Goal: Information Seeking & Learning: Learn about a topic

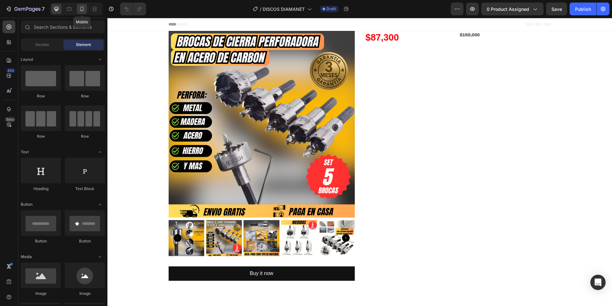
click at [83, 8] on icon at bounding box center [82, 9] width 6 height 6
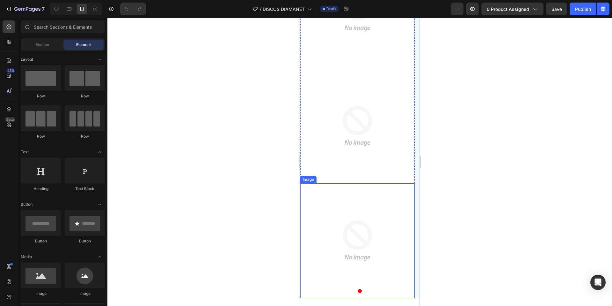
scroll to position [246, 0]
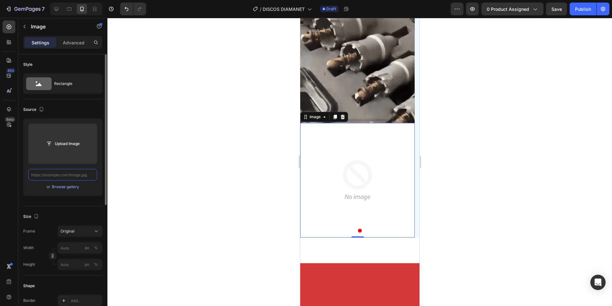
scroll to position [0, 0]
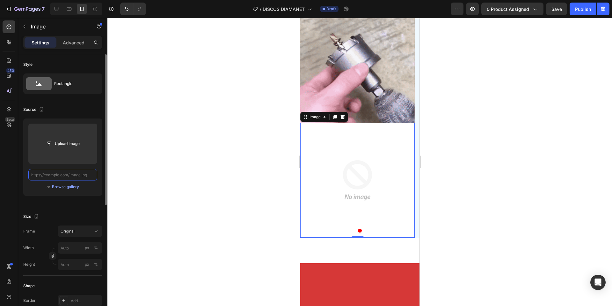
paste input "[URL][DOMAIN_NAME]"
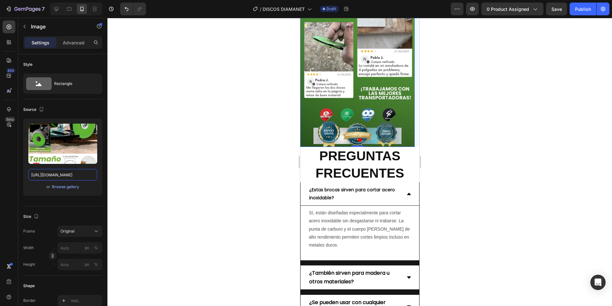
scroll to position [1534, 0]
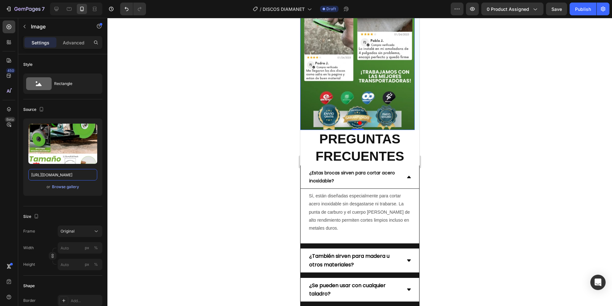
type input "[URL][DOMAIN_NAME]"
click at [336, 154] on h2 "PREGUNTAS FRECUENTES" at bounding box center [359, 147] width 119 height 35
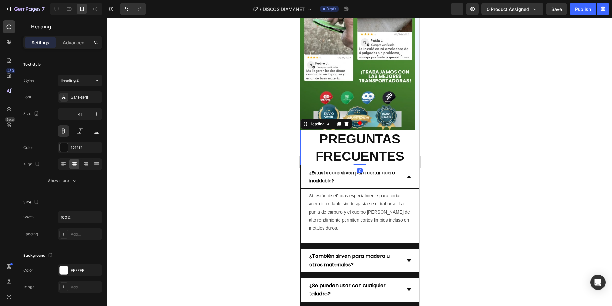
click at [377, 155] on h2 "PREGUNTAS FRECUENTES" at bounding box center [359, 147] width 119 height 35
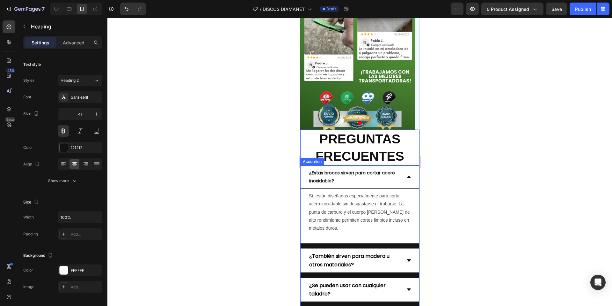
click at [358, 186] on div "¿Estas brocas sirven para cortar acero inoxidable?" at bounding box center [359, 176] width 119 height 23
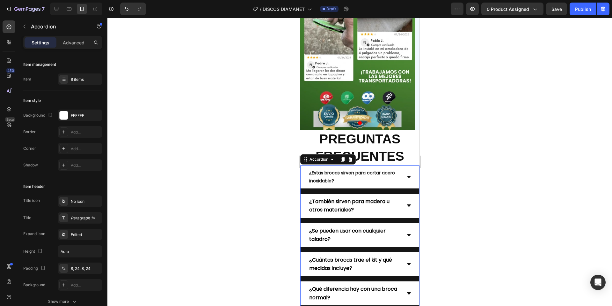
click at [336, 178] on p "¿Estas brocas sirven para cortar acero inoxidable?" at bounding box center [354, 177] width 91 height 16
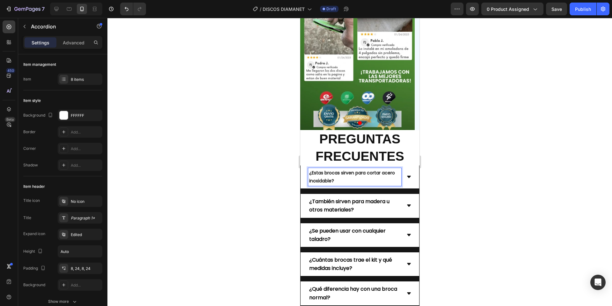
click at [342, 178] on p "¿Estas brocas sirven para cortar acero inoxidable?" at bounding box center [354, 177] width 91 height 16
drag, startPoint x: 334, startPoint y: 180, endPoint x: 309, endPoint y: 172, distance: 25.7
click at [309, 172] on p "¿Estas brocas sirven para cortar acero inoxidable?" at bounding box center [354, 177] width 91 height 16
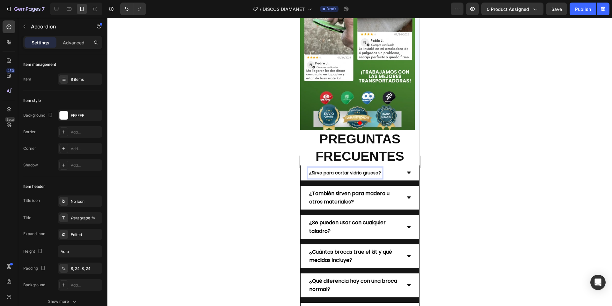
click at [407, 171] on icon at bounding box center [409, 172] width 4 height 2
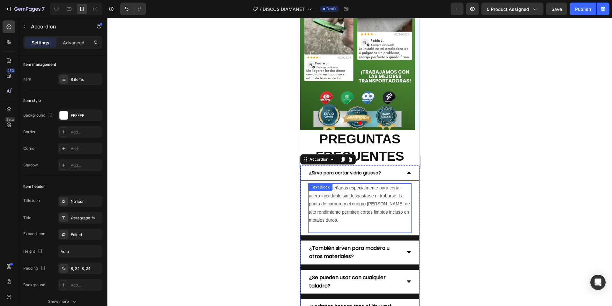
click at [334, 209] on p "Sí, están diseñadas especialmente para cortar acero inoxidable sin desgastarse …" at bounding box center [360, 204] width 102 height 40
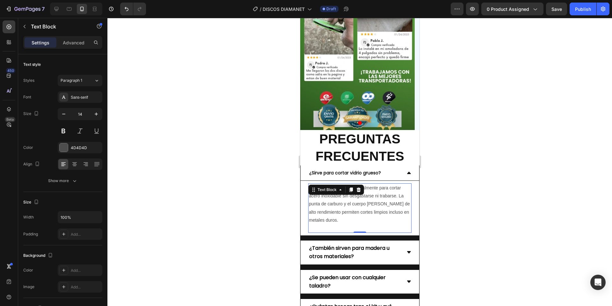
click at [331, 211] on p "Sí, están diseñadas especialmente para cortar acero inoxidable sin desgastarse …" at bounding box center [360, 204] width 102 height 40
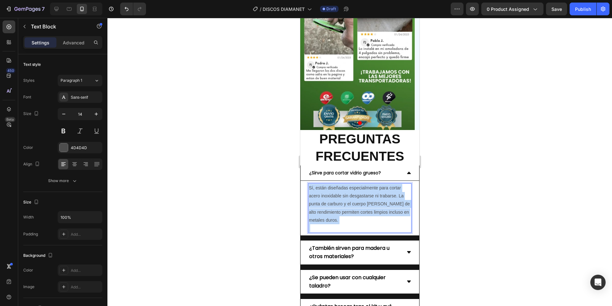
drag, startPoint x: 328, startPoint y: 224, endPoint x: 309, endPoint y: 187, distance: 41.5
click at [309, 187] on div "Sí, están diseñadas especialmente para cortar acero inoxidable sin desgastarse …" at bounding box center [359, 207] width 103 height 49
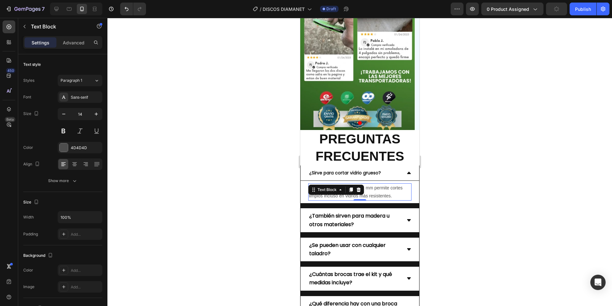
click at [356, 216] on span "¿También sirven para madera u otros materiales?" at bounding box center [349, 220] width 80 height 16
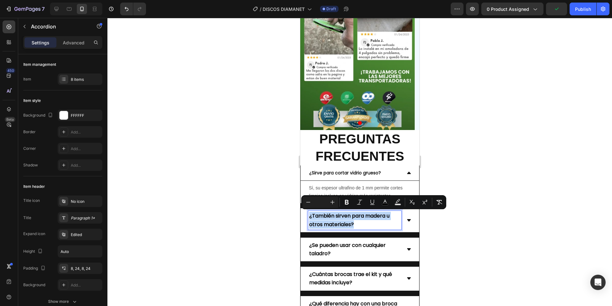
drag, startPoint x: 303, startPoint y: 211, endPoint x: 306, endPoint y: 213, distance: 3.4
click at [306, 213] on div "¿También sirven para madera u otros materiales?" at bounding box center [359, 220] width 119 height 24
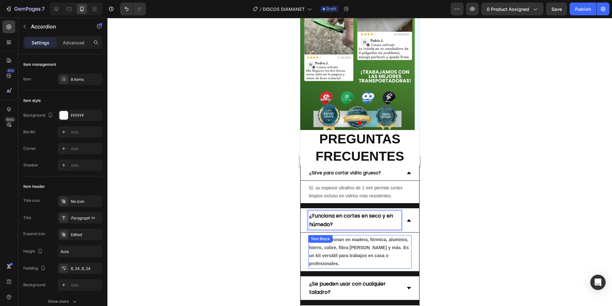
click at [369, 245] on strong "Claro, funcionan en madera, fórmica, aluminio, hierro, cobre, fibra [PERSON_NAM…" at bounding box center [359, 251] width 100 height 29
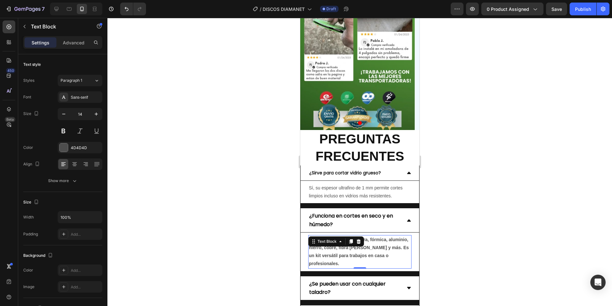
click at [347, 259] on p "Claro, funcionan en madera, fórmica, aluminio, hierro, cobre, fibra [PERSON_NAM…" at bounding box center [360, 251] width 102 height 32
drag, startPoint x: 310, startPoint y: 238, endPoint x: 346, endPoint y: 261, distance: 43.1
click at [346, 261] on p "Claro, funcionan en madera, fórmica, aluminio, hierro, cobre, fibra [PERSON_NAM…" at bounding box center [360, 251] width 102 height 32
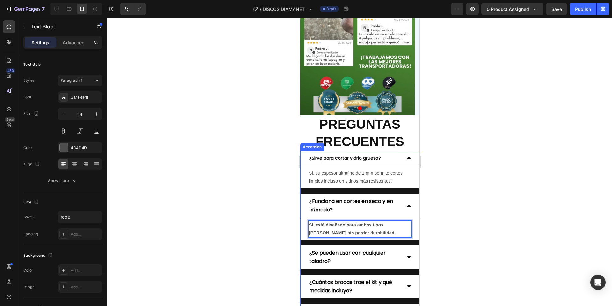
scroll to position [1601, 0]
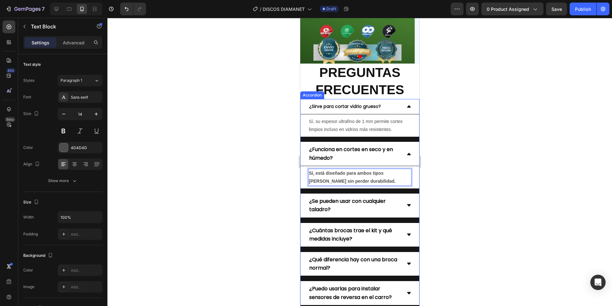
click at [408, 205] on div "¿Se pueden usar con cualquier taladro?" at bounding box center [359, 205] width 119 height 24
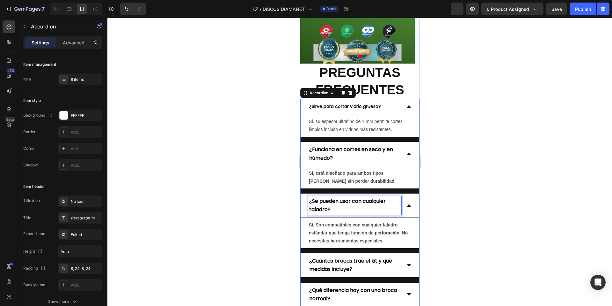
click at [334, 205] on p "¿Se pueden usar con cualquier taladro?" at bounding box center [354, 205] width 91 height 17
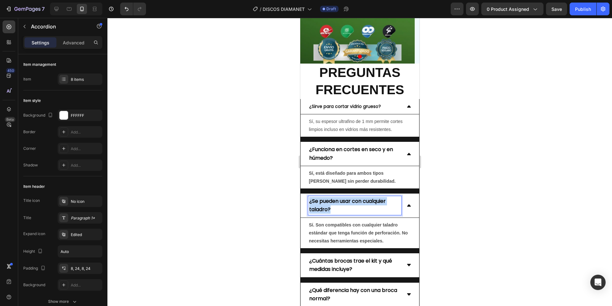
drag, startPoint x: 335, startPoint y: 208, endPoint x: 308, endPoint y: 202, distance: 28.0
click at [308, 202] on div "¿Se pueden usar con cualquier taladro?" at bounding box center [354, 205] width 93 height 18
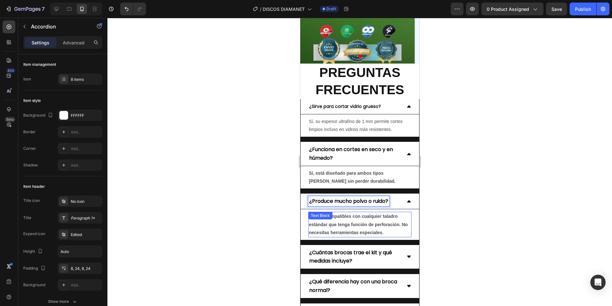
click at [337, 234] on strong "Sí. Son compatibles con cualquier taladro estándar que tenga función de perfora…" at bounding box center [358, 223] width 99 height 21
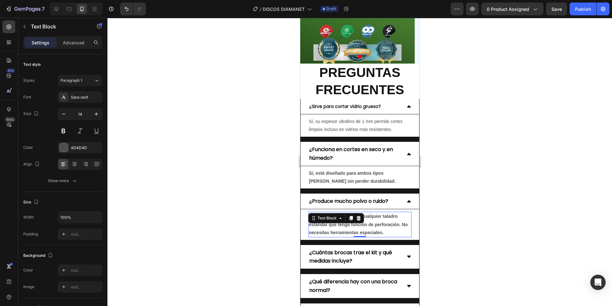
drag, startPoint x: 376, startPoint y: 225, endPoint x: 383, endPoint y: 224, distance: 7.7
click at [376, 224] on strong "Sí. Son compatibles con cualquier taladro estándar que tenga función de perfora…" at bounding box center [358, 223] width 99 height 21
click at [399, 228] on p "Sí. Son compatibles con cualquier taladro estándar que tenga función de perfora…" at bounding box center [360, 224] width 102 height 24
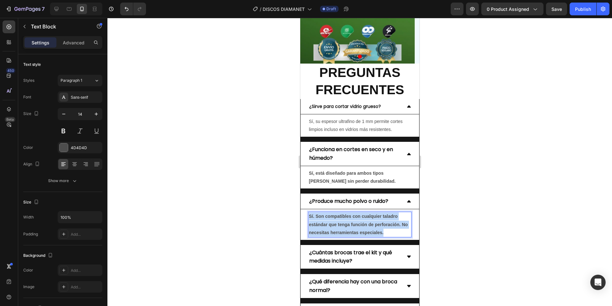
drag, startPoint x: 396, startPoint y: 233, endPoint x: 297, endPoint y: 212, distance: 101.5
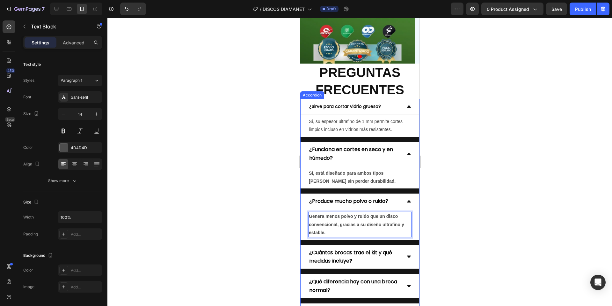
click at [361, 266] on div "¿Cuántas brocas trae el kit y qué medidas incluye?" at bounding box center [359, 257] width 119 height 24
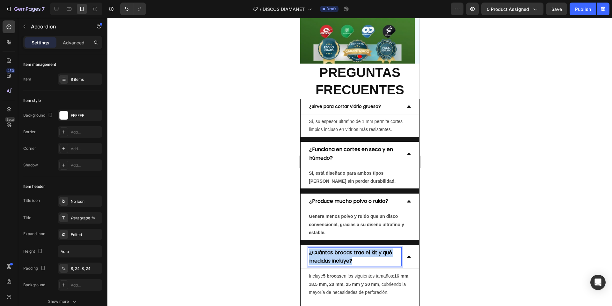
drag, startPoint x: 358, startPoint y: 261, endPoint x: 309, endPoint y: 252, distance: 50.3
click at [309, 252] on p "¿Cuántas brocas trae el kit y qué medidas incluye?" at bounding box center [354, 256] width 91 height 17
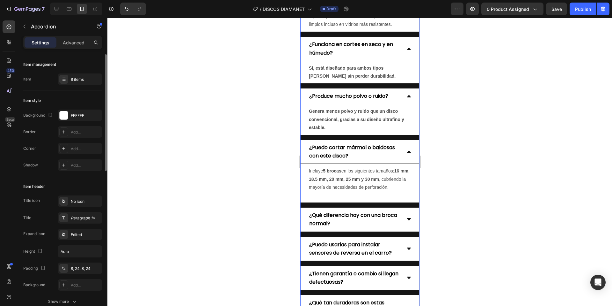
scroll to position [1708, 0]
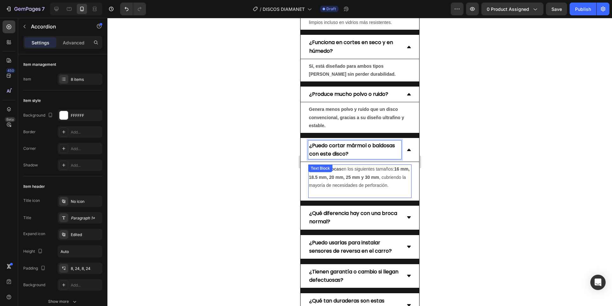
click at [331, 189] on p "Incluye 5 brocas en los siguientes tamaños: 16 mm, 18.5 mm, 20 mm, 25 mm y 30 m…" at bounding box center [360, 177] width 102 height 24
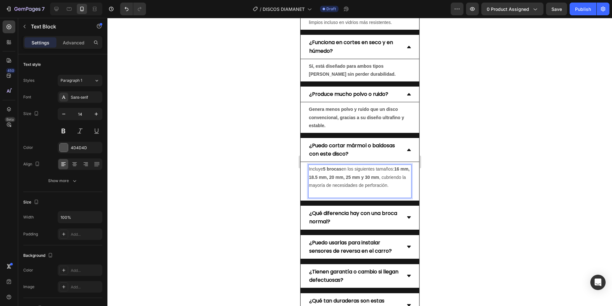
drag, startPoint x: 334, startPoint y: 195, endPoint x: 322, endPoint y: 194, distance: 11.2
click at [323, 189] on p "Incluye 5 brocas en los siguientes tamaños: 16 mm, 18.5 mm, 20 mm, 25 mm y 30 m…" at bounding box center [360, 177] width 102 height 24
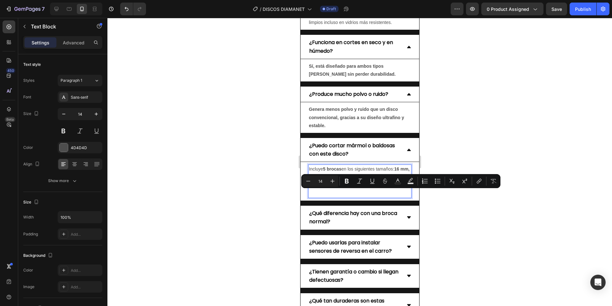
click at [319, 197] on p "Rich Text Editor. Editing area: main" at bounding box center [360, 193] width 102 height 8
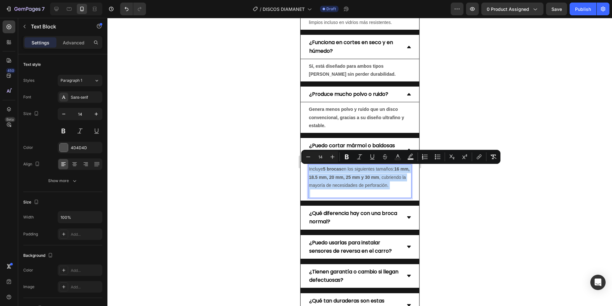
drag, startPoint x: 317, startPoint y: 201, endPoint x: 309, endPoint y: 168, distance: 33.2
click at [309, 168] on div "Incluye 5 brocas en los siguientes tamaños: 16 mm, 18.5 mm, 20 mm, 25 mm y 30 m…" at bounding box center [359, 180] width 103 height 33
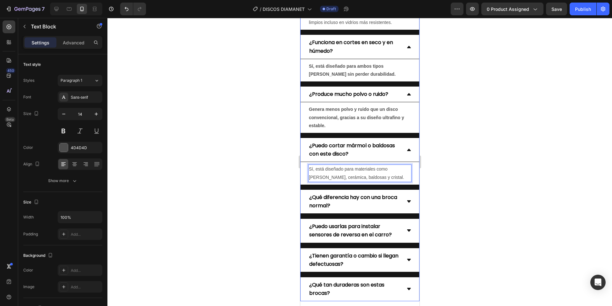
click at [356, 240] on div "¿Puedo usarlas para instalar sensores de reversa en el carro?" at bounding box center [359, 230] width 119 height 24
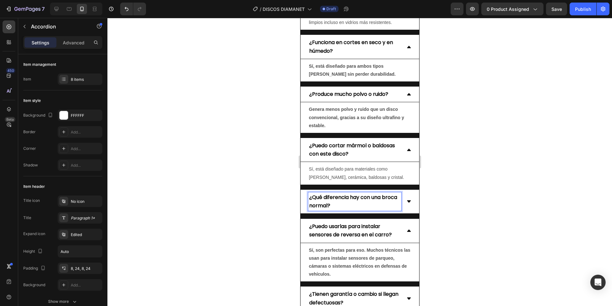
click at [354, 206] on p "¿Qué diferencia hay con una broca normal?" at bounding box center [354, 201] width 91 height 17
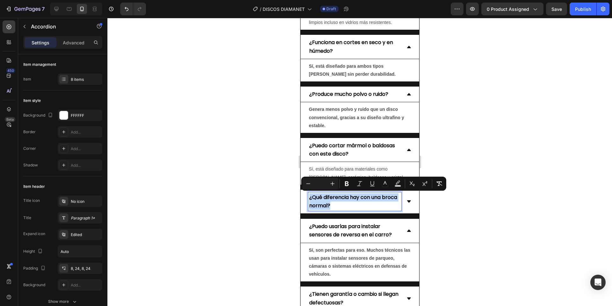
drag, startPoint x: 352, startPoint y: 205, endPoint x: 309, endPoint y: 197, distance: 43.0
click at [309, 197] on p "¿Qué diferencia hay con una broca normal?" at bounding box center [354, 201] width 91 height 17
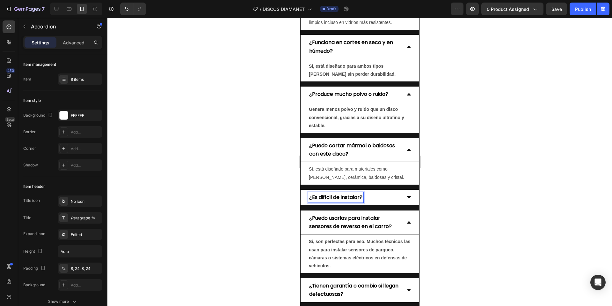
click at [406, 196] on icon at bounding box center [408, 197] width 5 height 5
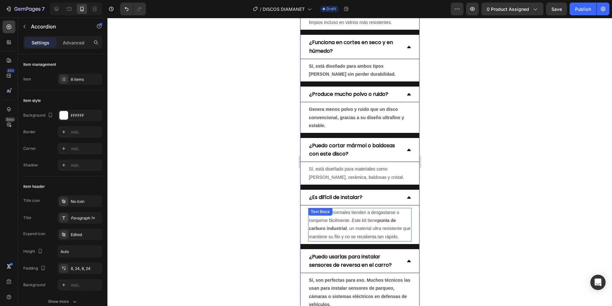
click at [360, 237] on p "Las brocas normales tienden a desgastarse o romperse fácilmente. Este kit tiene…" at bounding box center [360, 224] width 102 height 32
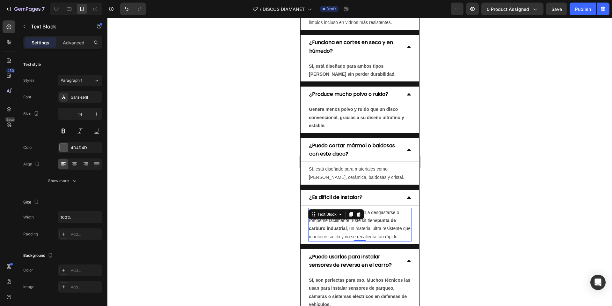
drag, startPoint x: 337, startPoint y: 243, endPoint x: 333, endPoint y: 243, distance: 4.5
click at [336, 240] on p "Las brocas normales tienden a desgastarse o romperse fácilmente. Este kit tiene…" at bounding box center [360, 224] width 102 height 32
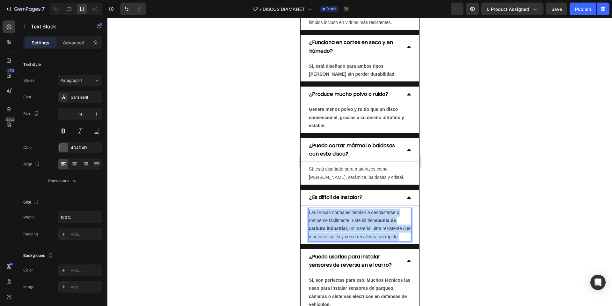
drag, startPoint x: 322, startPoint y: 243, endPoint x: 308, endPoint y: 212, distance: 34.0
click at [309, 212] on p "Las brocas normales tienden a desgastarse o romperse fácilmente. Este kit tiene…" at bounding box center [360, 224] width 102 height 32
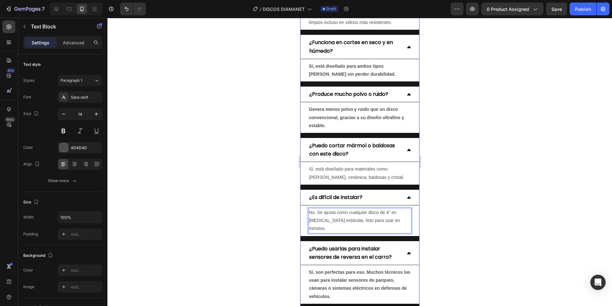
click at [307, 242] on div "¿Puedo usarlas para instalar sensores de reversa en el carro?" at bounding box center [359, 253] width 119 height 24
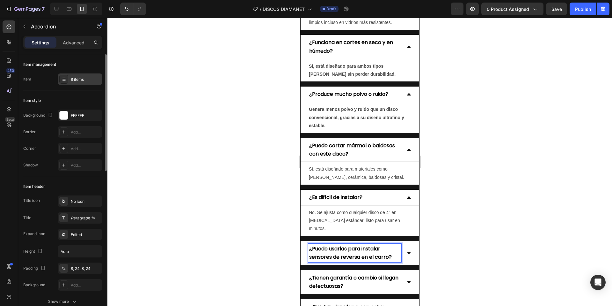
click at [78, 82] on div "8 items" at bounding box center [80, 78] width 45 height 11
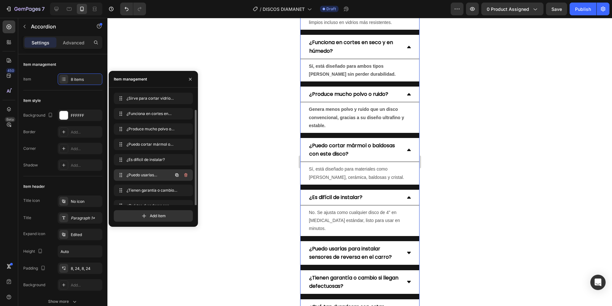
scroll to position [9, 0]
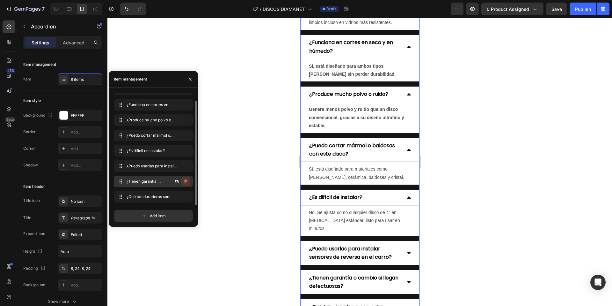
click at [186, 182] on icon "button" at bounding box center [185, 181] width 5 height 5
click at [186, 182] on div "Delete" at bounding box center [182, 181] width 12 height 6
click at [186, 196] on icon "button" at bounding box center [185, 197] width 0 height 2
click at [185, 198] on div "Delete" at bounding box center [182, 197] width 12 height 6
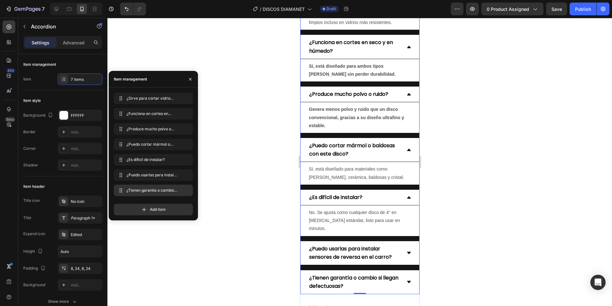
scroll to position [0, 0]
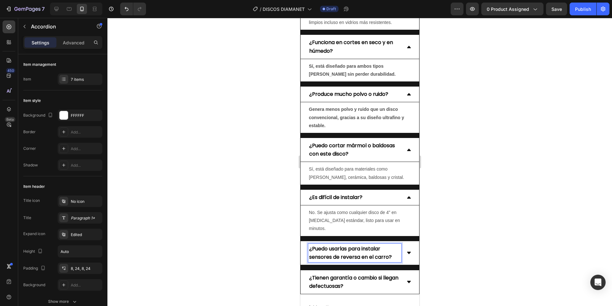
click at [379, 247] on span "¿Puedo usarlas para instalar sensores de reversa en el carro?" at bounding box center [350, 253] width 83 height 16
drag, startPoint x: 394, startPoint y: 248, endPoint x: 307, endPoint y: 239, distance: 87.9
click at [307, 241] on div "¿Puedo usarlas para instalar sensores de reversa en el carro?" at bounding box center [359, 253] width 119 height 24
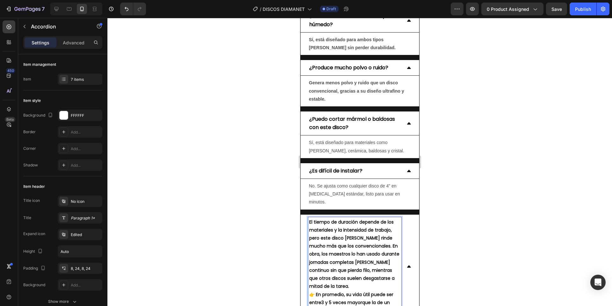
scroll to position [1740, 0]
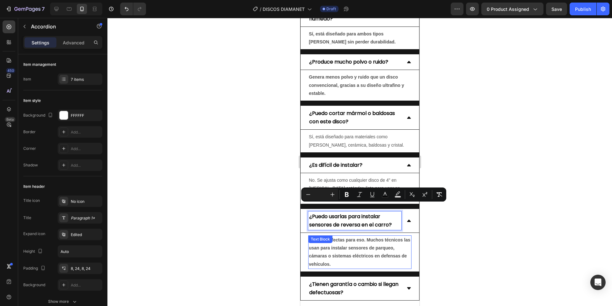
click at [385, 242] on p "Sí, son perfectas para eso. Muchos técnicos las usan para instalar sensores de …" at bounding box center [360, 252] width 102 height 32
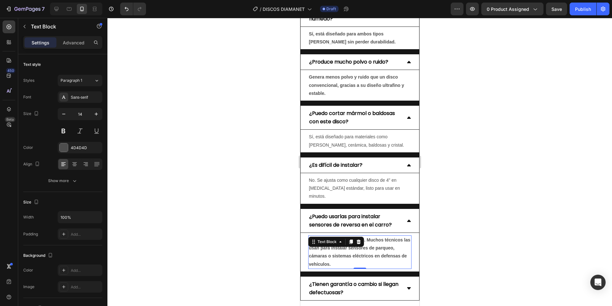
click at [363, 246] on strong "Sí, son perfectas para eso. Muchos técnicos las usan para instalar sensores de …" at bounding box center [359, 251] width 101 height 29
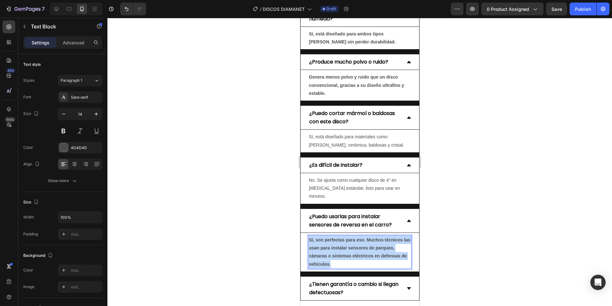
drag, startPoint x: 347, startPoint y: 255, endPoint x: 309, endPoint y: 232, distance: 44.6
click at [309, 236] on p "Sí, son perfectas para eso. Muchos técnicos las usan para instalar sensores de …" at bounding box center [360, 252] width 102 height 32
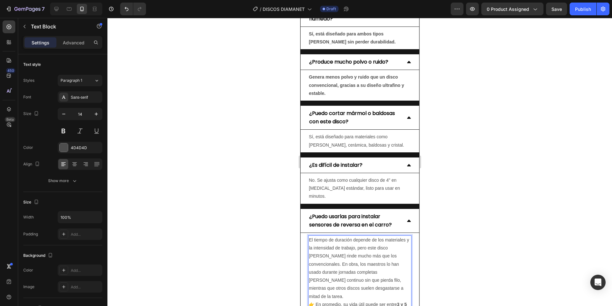
click at [368, 212] on span "¿Puedo usarlas para instalar sensores de reversa en el carro?" at bounding box center [350, 220] width 83 height 16
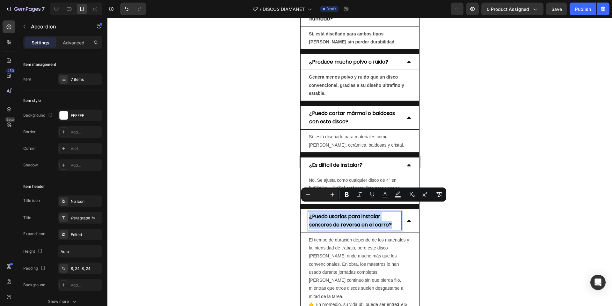
drag, startPoint x: 394, startPoint y: 216, endPoint x: 304, endPoint y: 207, distance: 90.1
click at [304, 209] on div "¿Puedo usarlas para instalar sensores de reversa en el carro?" at bounding box center [359, 221] width 119 height 24
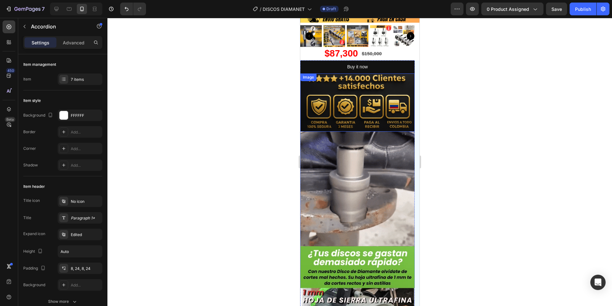
scroll to position [128, 0]
